Goal: Information Seeking & Learning: Stay updated

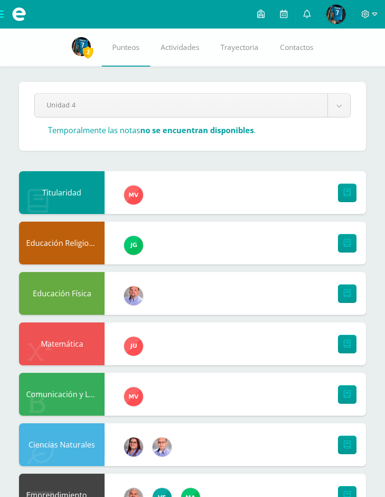
click at [305, 15] on icon at bounding box center [307, 14] width 8 height 9
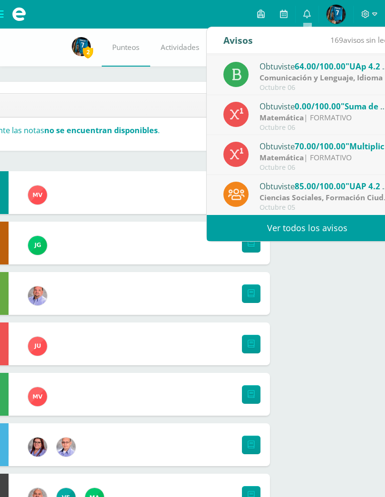
scroll to position [158, 0]
click at [254, 228] on link "Ver todos los avisos" at bounding box center [307, 228] width 201 height 26
click at [357, 221] on link "Ver todos los avisos" at bounding box center [307, 228] width 201 height 26
click at [270, 231] on link "Ver todos los avisos" at bounding box center [307, 228] width 201 height 26
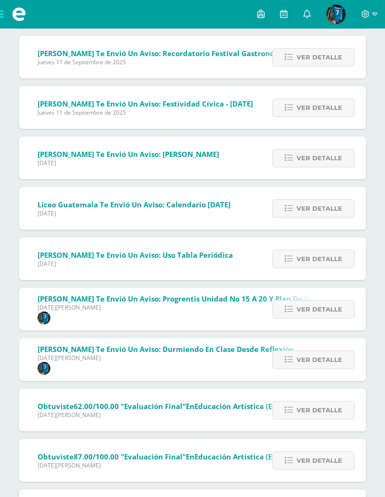
scroll to position [1249, 0]
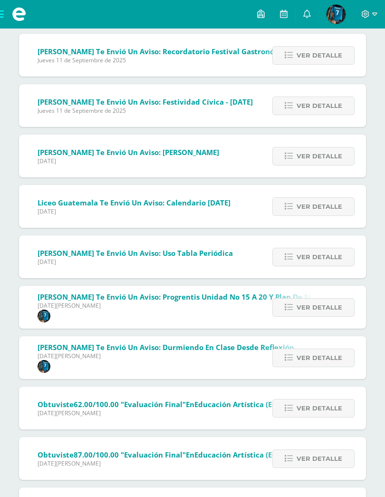
click at [314, 402] on span "Ver detalle" at bounding box center [320, 409] width 46 height 18
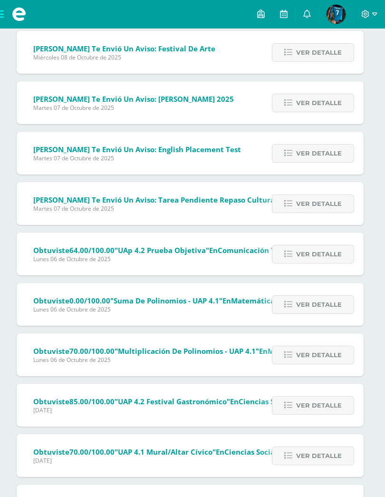
scroll to position [142, 2]
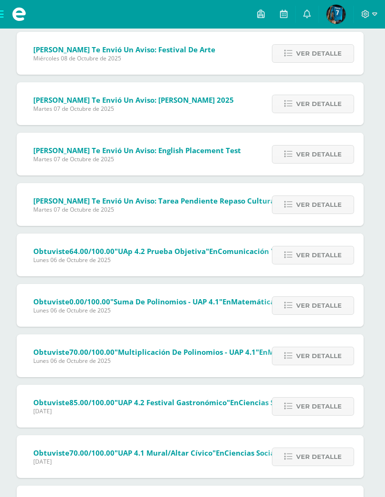
click at [302, 264] on span "Ver detalle" at bounding box center [319, 255] width 46 height 18
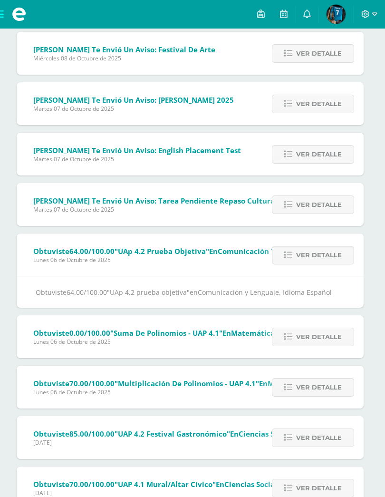
scroll to position [142, 0]
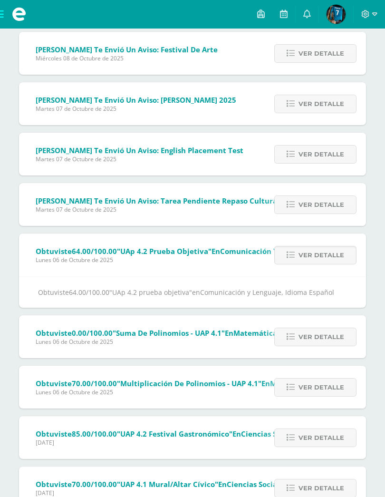
click at [317, 210] on span "Ver detalle" at bounding box center [322, 205] width 46 height 18
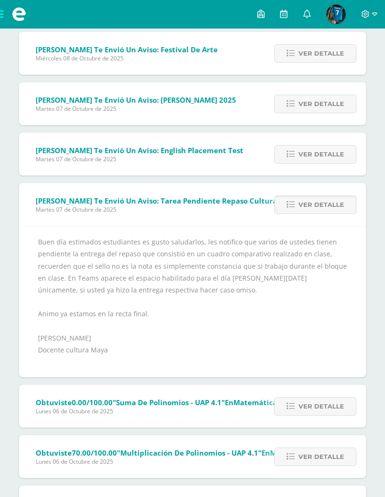
click at [315, 158] on span "Ver detalle" at bounding box center [322, 155] width 46 height 18
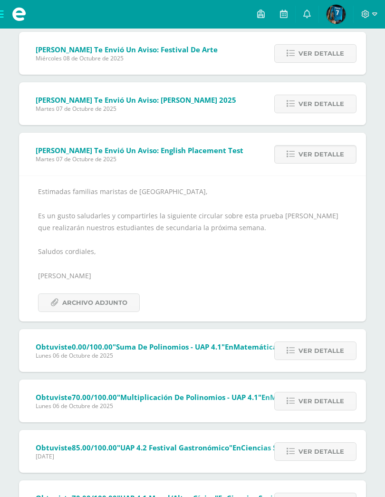
click at [324, 113] on link "Ver detalle" at bounding box center [315, 104] width 82 height 19
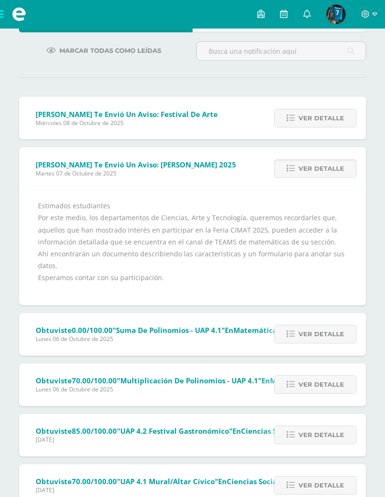
click at [330, 106] on div "Ver detalle" at bounding box center [313, 118] width 106 height 43
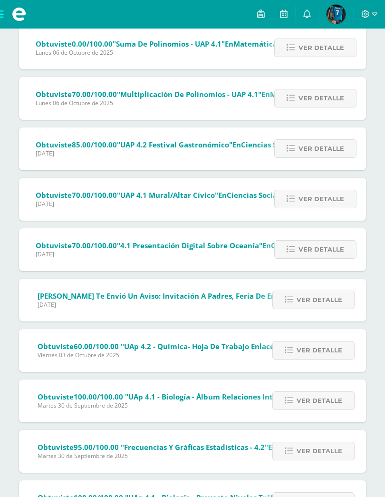
scroll to position [404, 0]
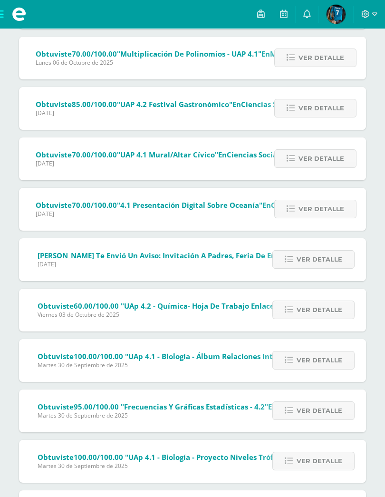
click at [324, 206] on span "Ver detalle" at bounding box center [322, 209] width 46 height 18
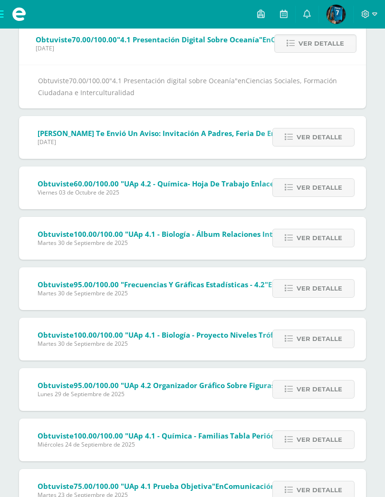
click at [320, 196] on span "Ver detalle" at bounding box center [320, 188] width 46 height 18
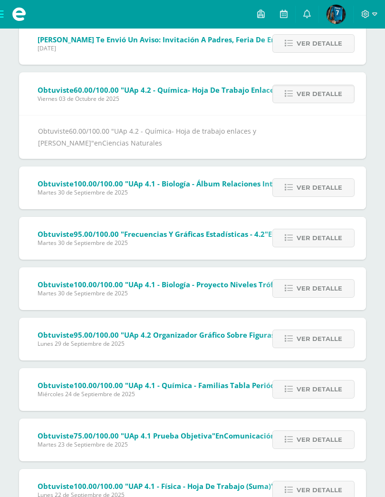
click at [328, 179] on span "Ver detalle" at bounding box center [320, 188] width 46 height 18
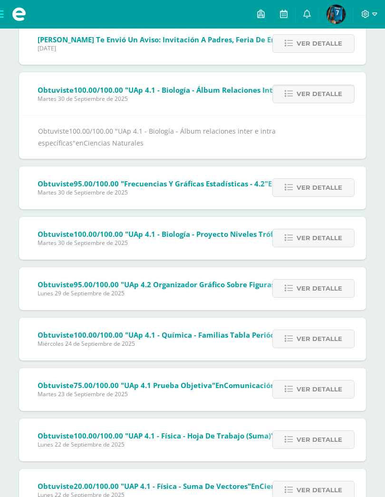
click at [327, 234] on span "Ver detalle" at bounding box center [320, 238] width 46 height 18
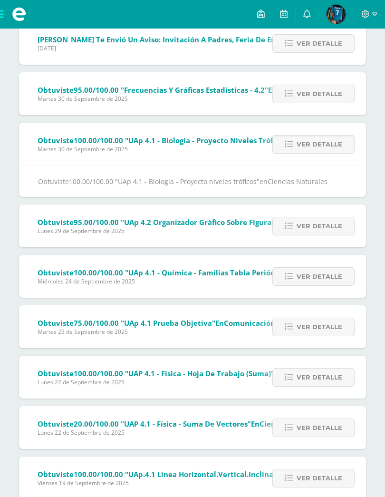
click at [329, 273] on span "Ver detalle" at bounding box center [320, 277] width 46 height 18
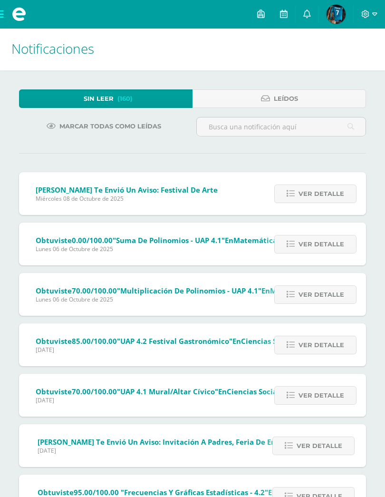
scroll to position [0, 0]
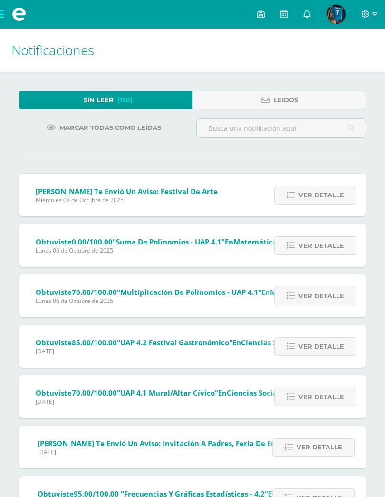
click at [302, 108] on link "Leídos" at bounding box center [280, 100] width 174 height 19
click at [339, 107] on link "Leídos" at bounding box center [280, 100] width 174 height 19
click at [301, 95] on link "Leídos" at bounding box center [280, 100] width 174 height 19
click at [303, 97] on link "Leídos" at bounding box center [280, 100] width 174 height 19
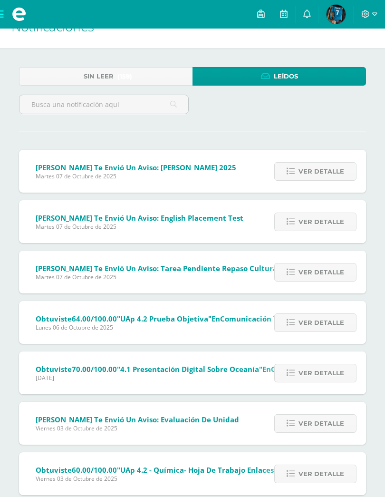
scroll to position [24, 0]
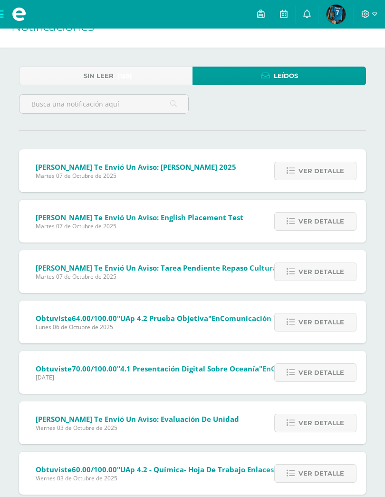
click at [319, 318] on span "Ver detalle" at bounding box center [322, 322] width 46 height 18
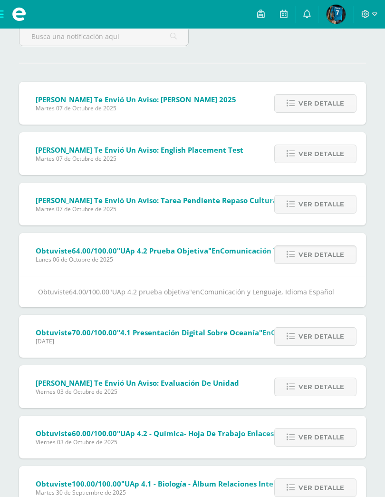
scroll to position [92, 0]
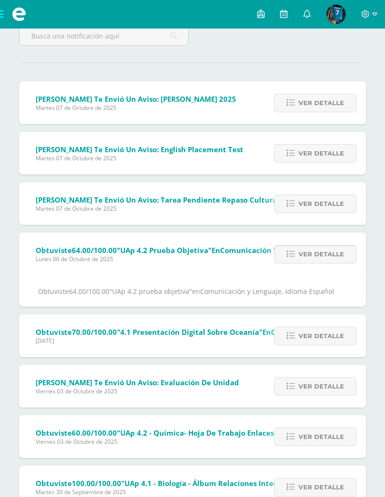
click at [312, 322] on div "Ver detalle" at bounding box center [313, 335] width 106 height 43
click at [321, 334] on span "Ver detalle" at bounding box center [322, 336] width 46 height 18
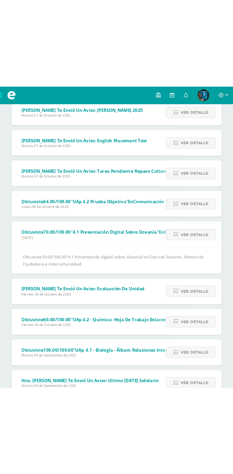
scroll to position [178, 0]
